Goal: Information Seeking & Learning: Learn about a topic

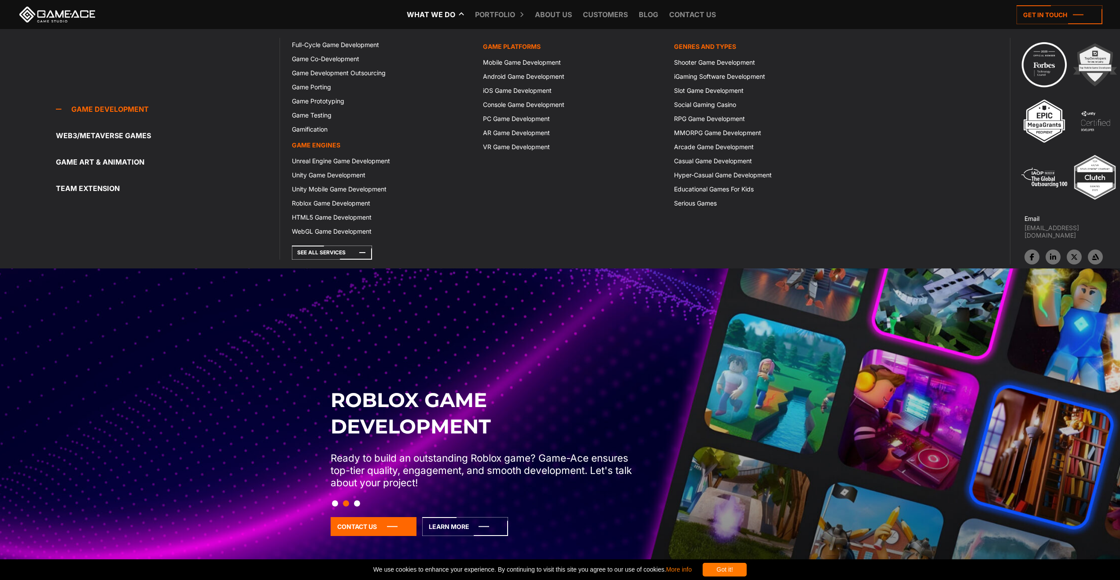
click at [350, 244] on div "Game development Full-Cycle Game Development Game Co-Development Game Developme…" at bounding box center [573, 149] width 587 height 222
click at [350, 247] on icon at bounding box center [332, 253] width 80 height 14
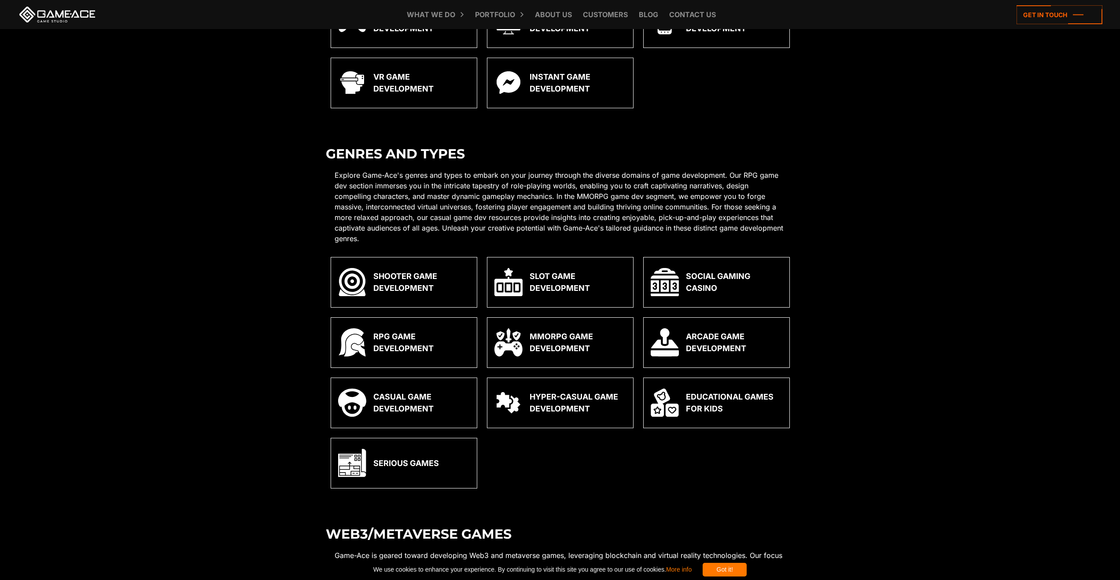
scroll to position [1145, 0]
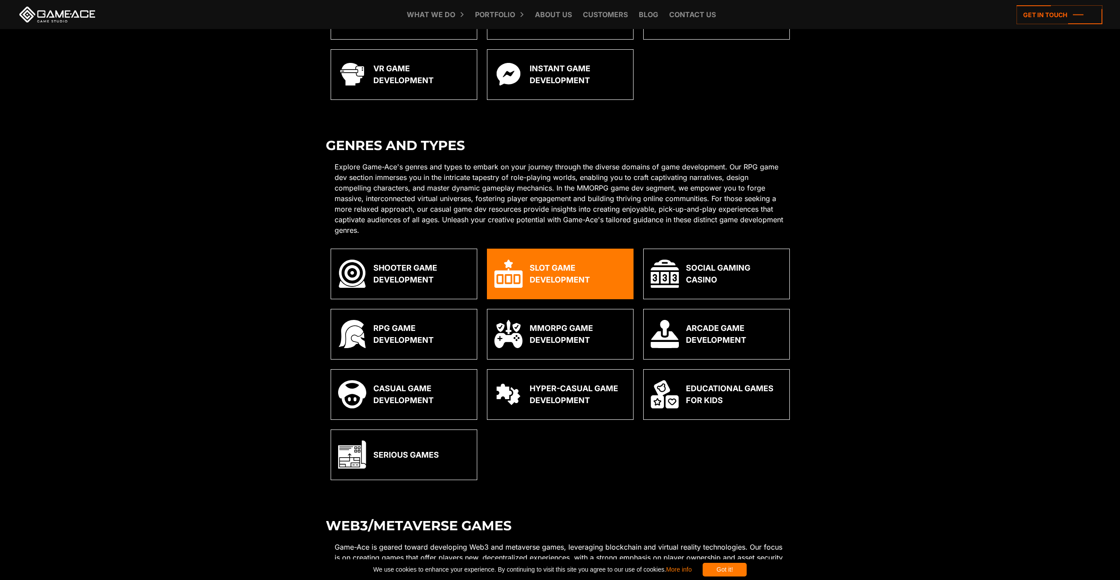
click at [578, 269] on div "Slot Game Development" at bounding box center [578, 274] width 96 height 24
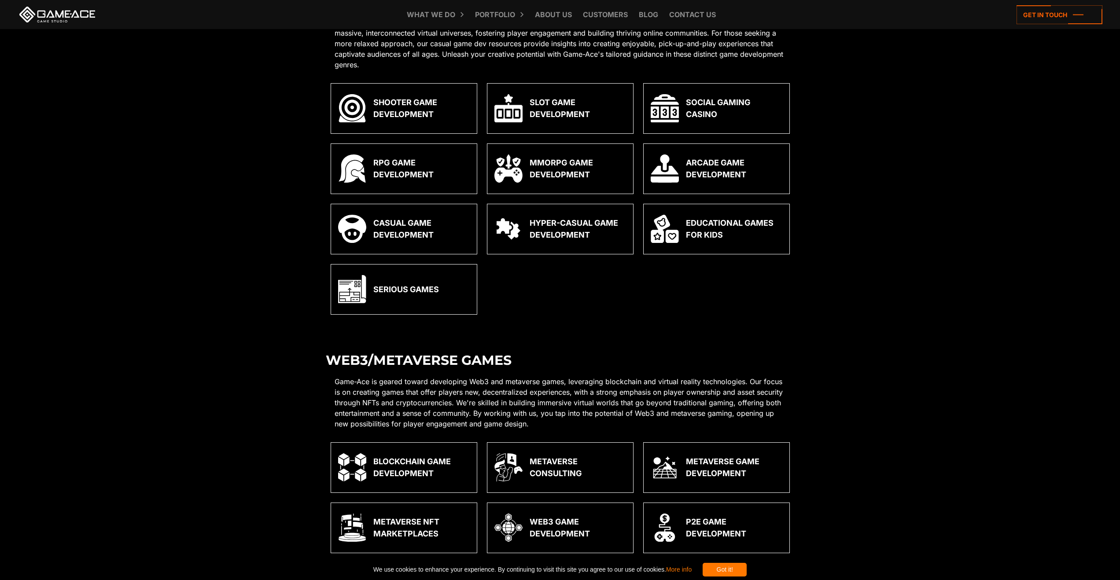
scroll to position [1305, 0]
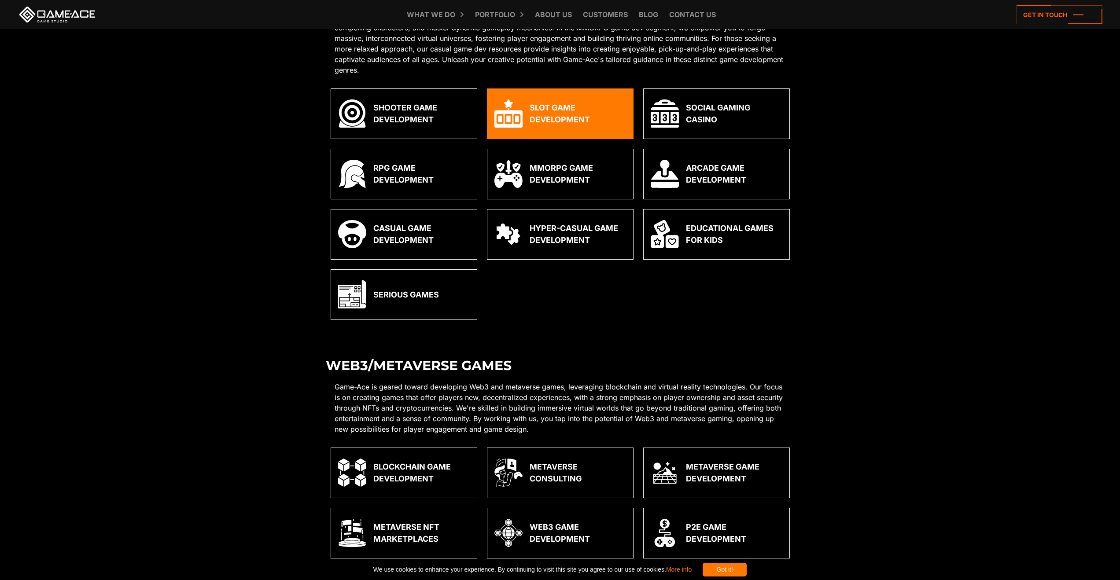
click at [552, 122] on div "Slot Game Development" at bounding box center [578, 114] width 96 height 24
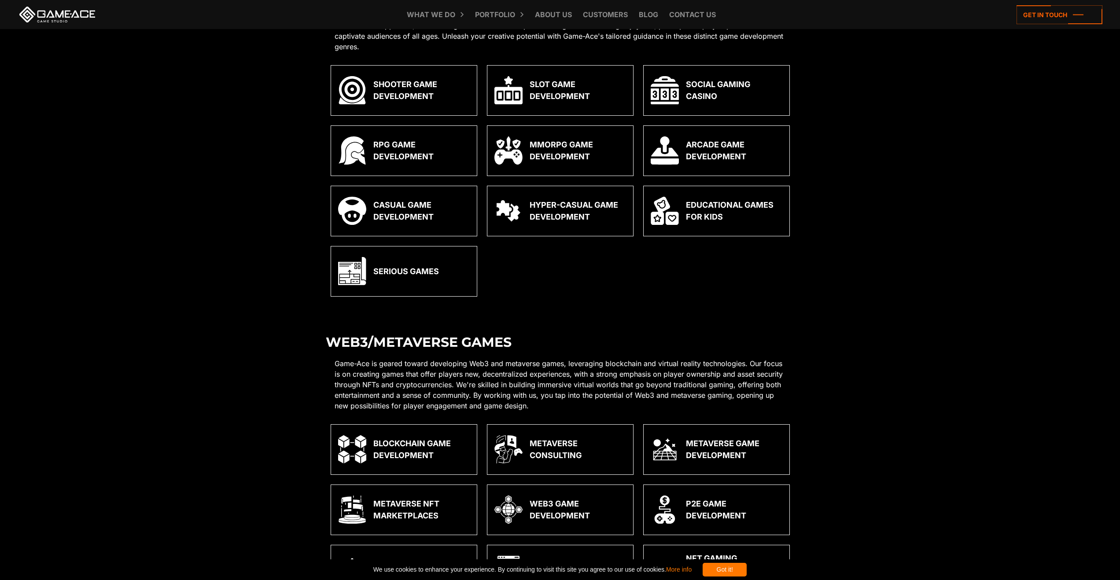
scroll to position [1349, 0]
